Goal: Task Accomplishment & Management: Complete application form

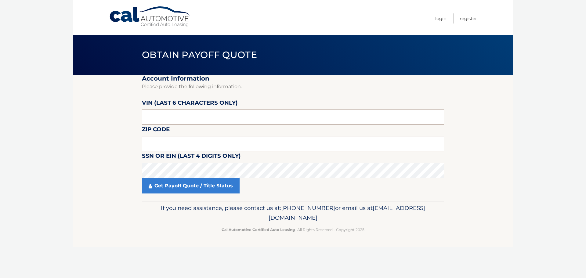
click at [219, 118] on input "text" at bounding box center [293, 116] width 302 height 15
type input "3*****"
type input "138599"
click at [169, 143] on input "text" at bounding box center [293, 143] width 302 height 15
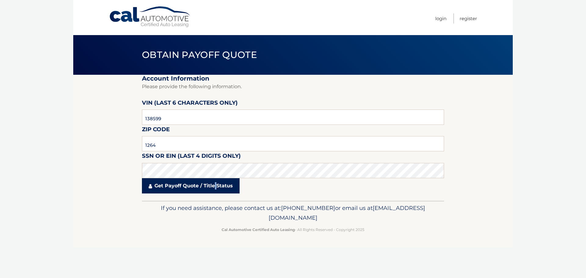
click at [215, 186] on link "Get Payoff Quote / Title Status" at bounding box center [191, 185] width 98 height 15
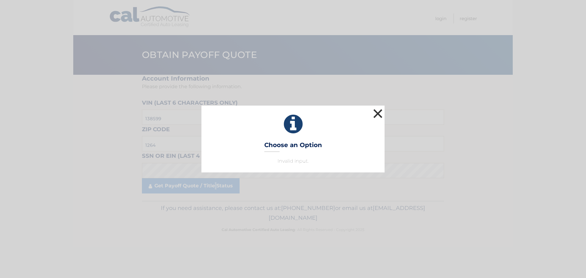
click at [379, 112] on button "×" at bounding box center [377, 113] width 12 height 12
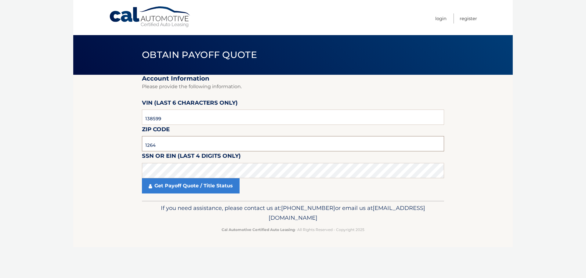
drag, startPoint x: 163, startPoint y: 145, endPoint x: 121, endPoint y: 150, distance: 42.1
click at [126, 149] on section "Account Information Please provide the following information. VIN (last 6 chara…" at bounding box center [292, 138] width 439 height 126
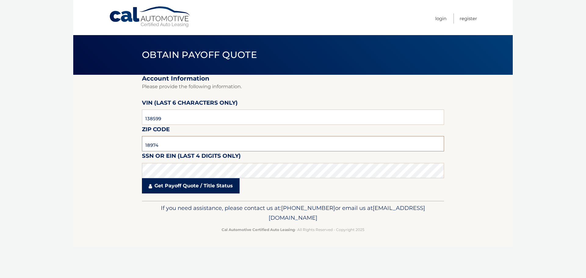
type input "18974"
click at [168, 189] on link "Get Payoff Quote / Title Status" at bounding box center [191, 185] width 98 height 15
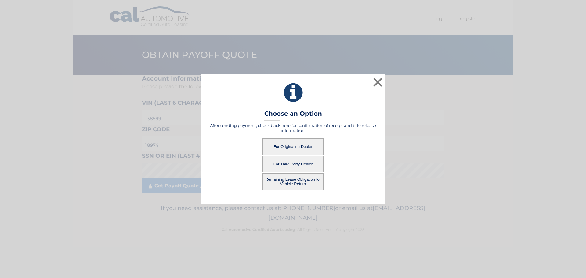
click at [303, 145] on button "For Originating Dealer" at bounding box center [292, 146] width 61 height 17
click at [297, 142] on button "For Originating Dealer" at bounding box center [292, 146] width 61 height 17
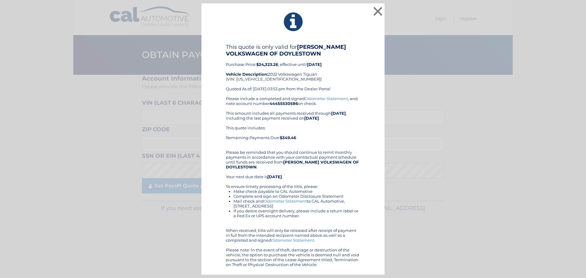
click at [525, 213] on div "× This quote is only valid for [PERSON_NAME] VOLKSWAGEN OF DOYLESTOWN Purchase …" at bounding box center [292, 138] width 581 height 271
